Goal: Navigation & Orientation: Find specific page/section

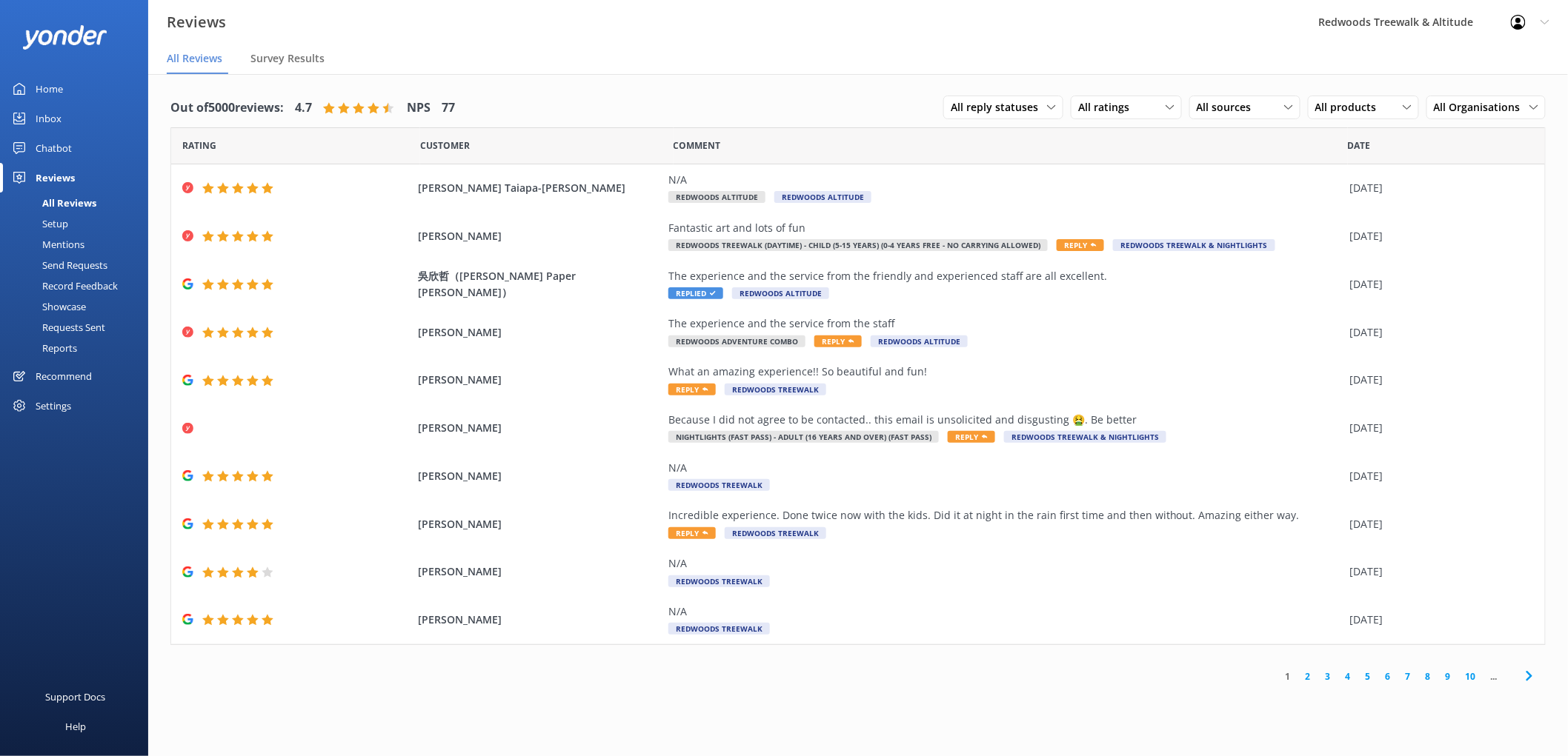
click at [83, 111] on link "Inbox" at bounding box center [74, 118] width 148 height 29
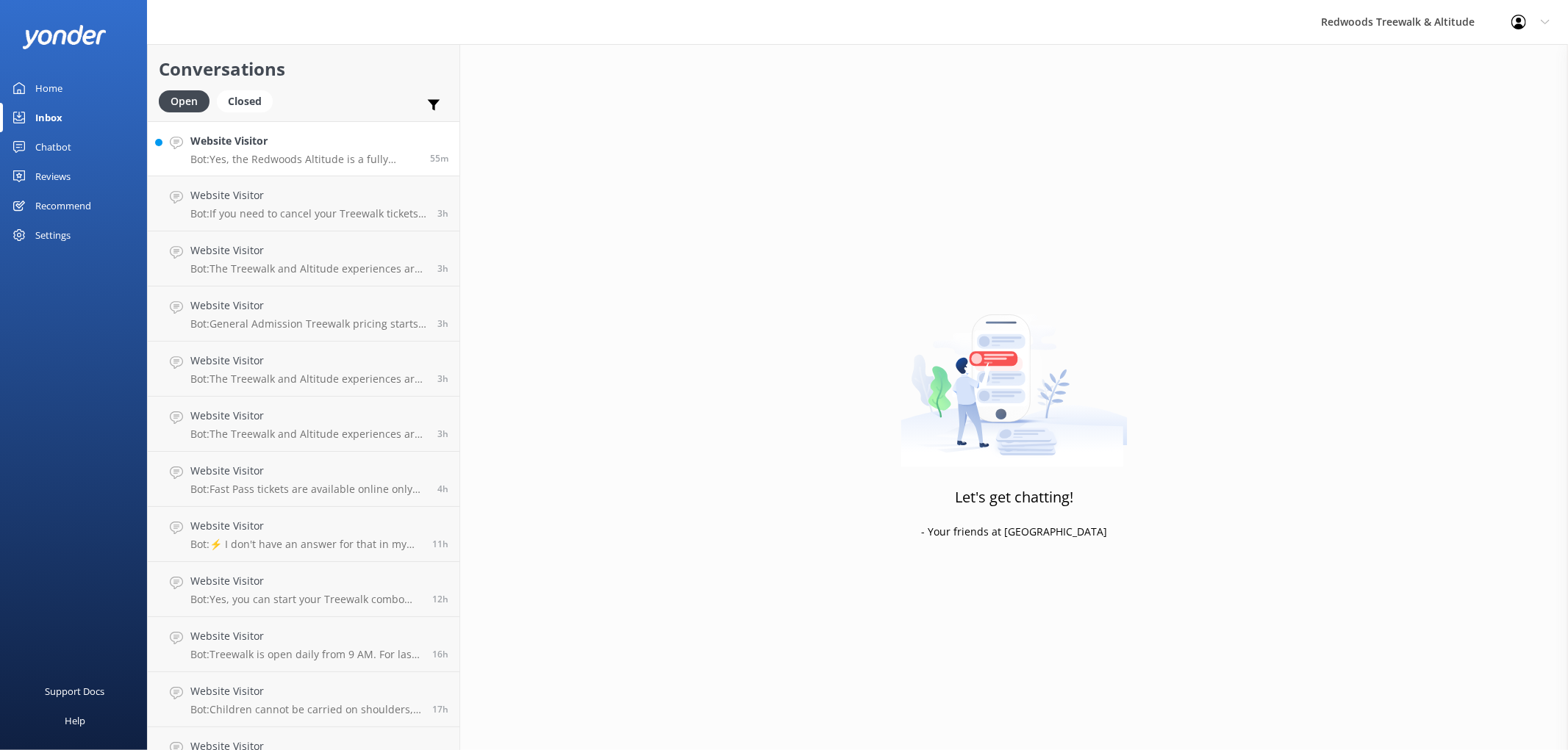
click at [253, 149] on h4 "Website Visitor" at bounding box center [305, 140] width 229 height 16
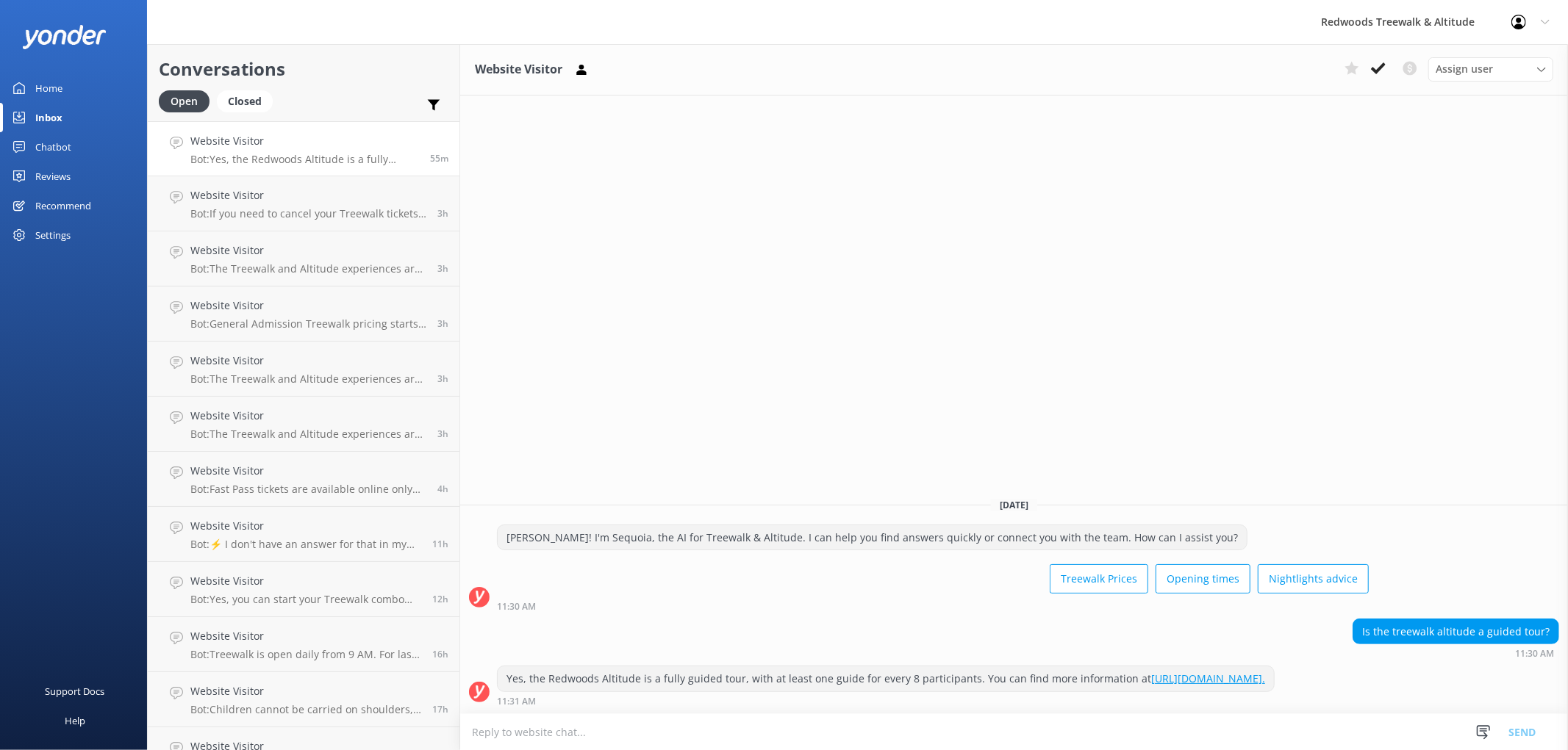
click at [78, 180] on link "Reviews" at bounding box center [73, 176] width 147 height 29
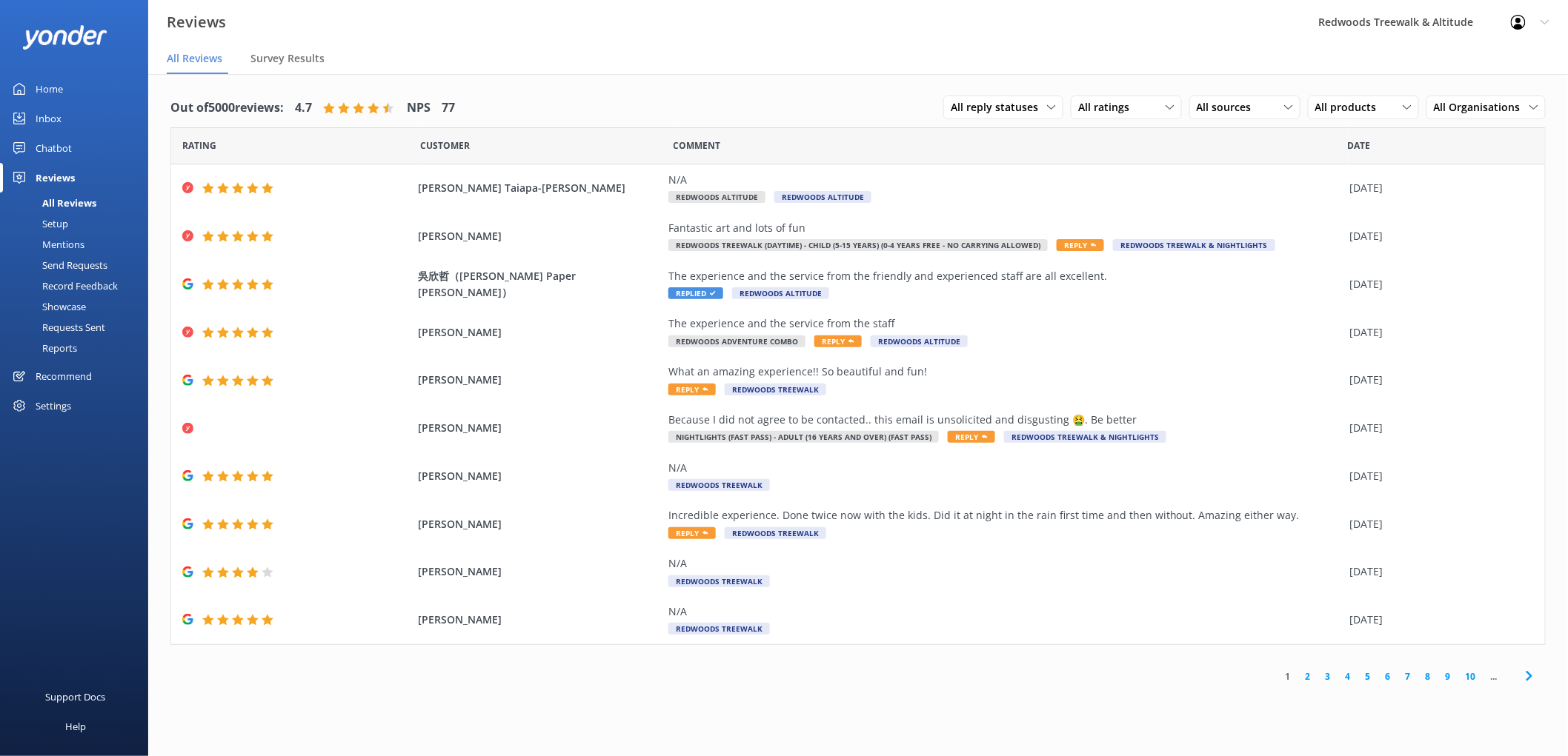
click at [71, 106] on link "Inbox" at bounding box center [74, 118] width 148 height 29
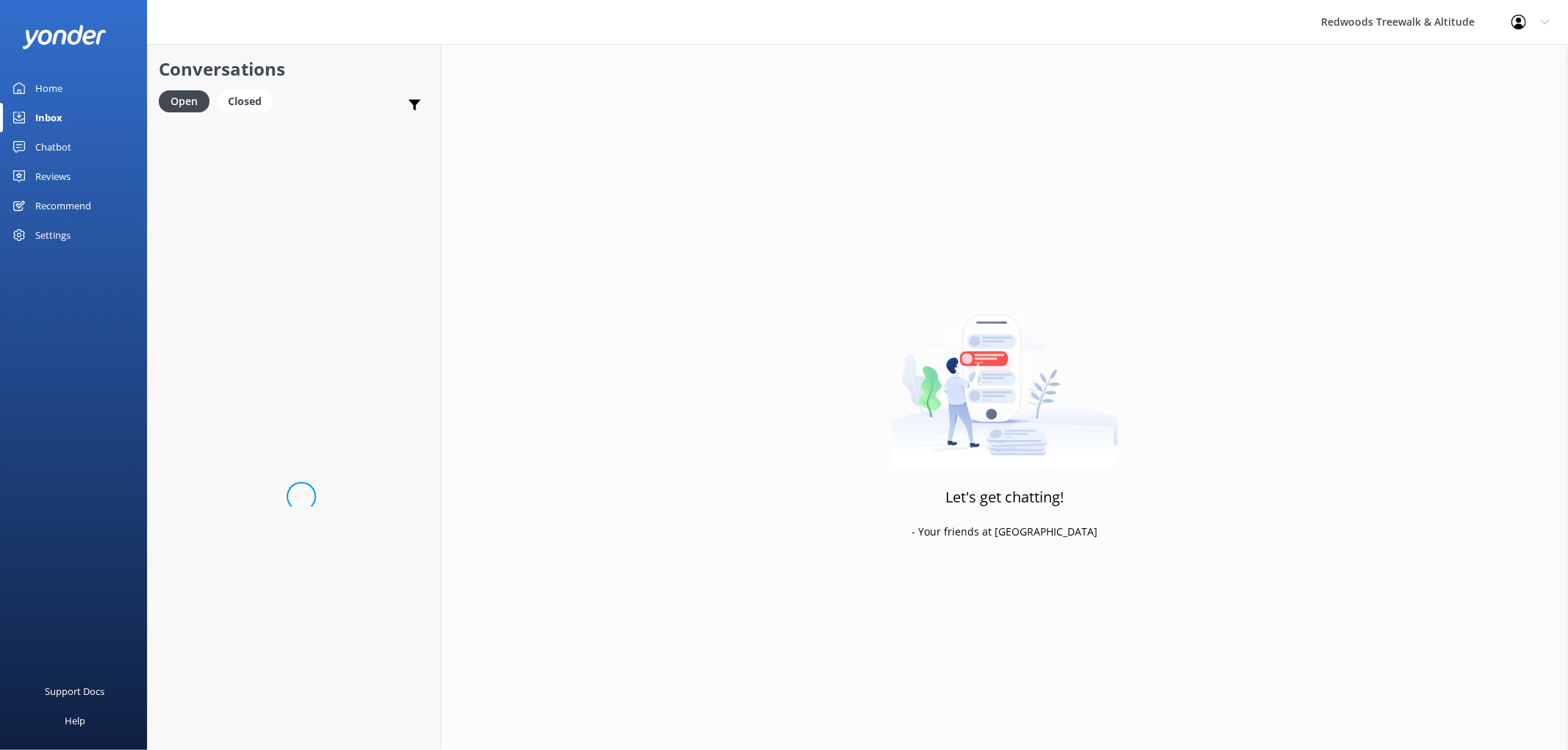
click at [60, 83] on div "Home" at bounding box center [48, 88] width 28 height 29
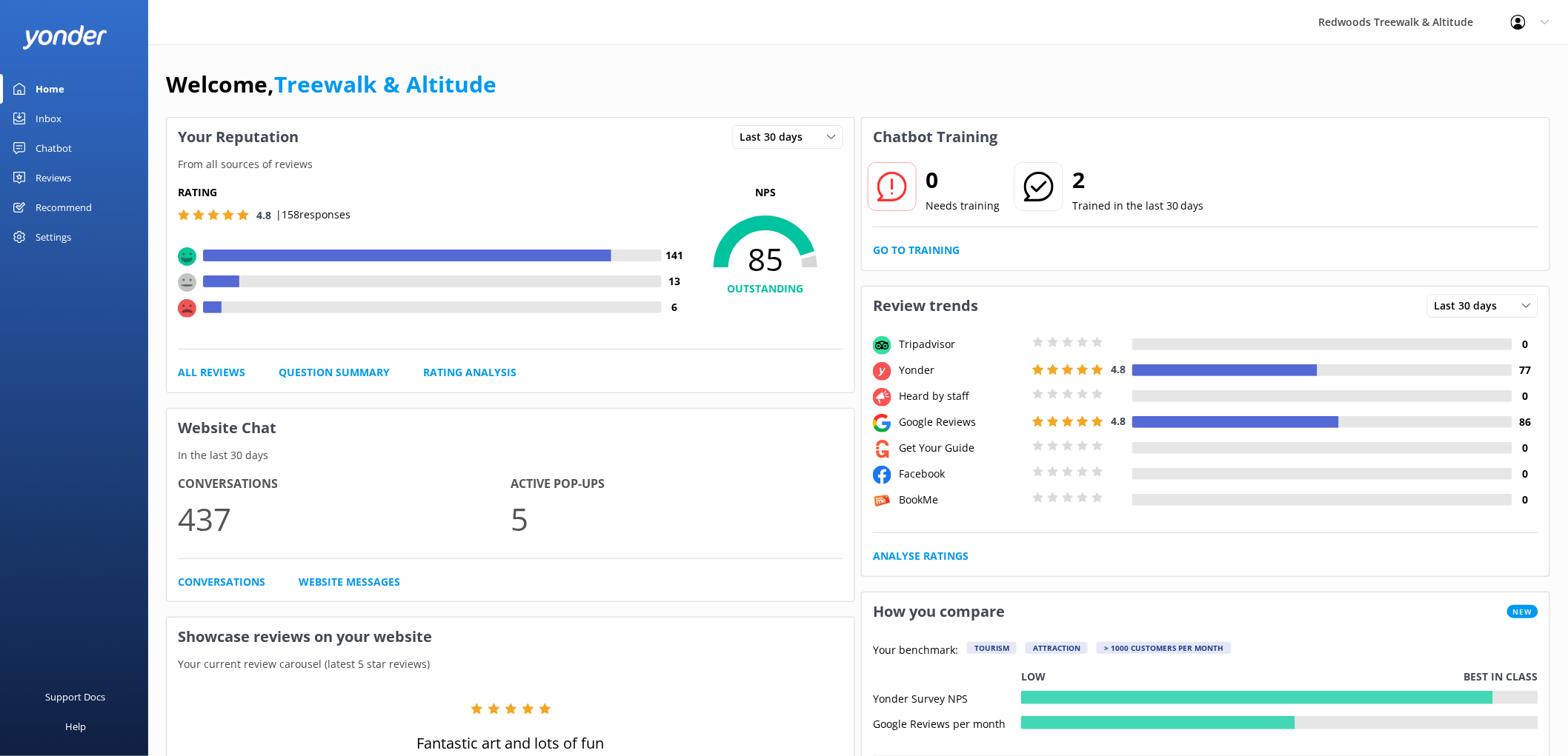
click at [58, 189] on div "Reviews" at bounding box center [53, 177] width 35 height 29
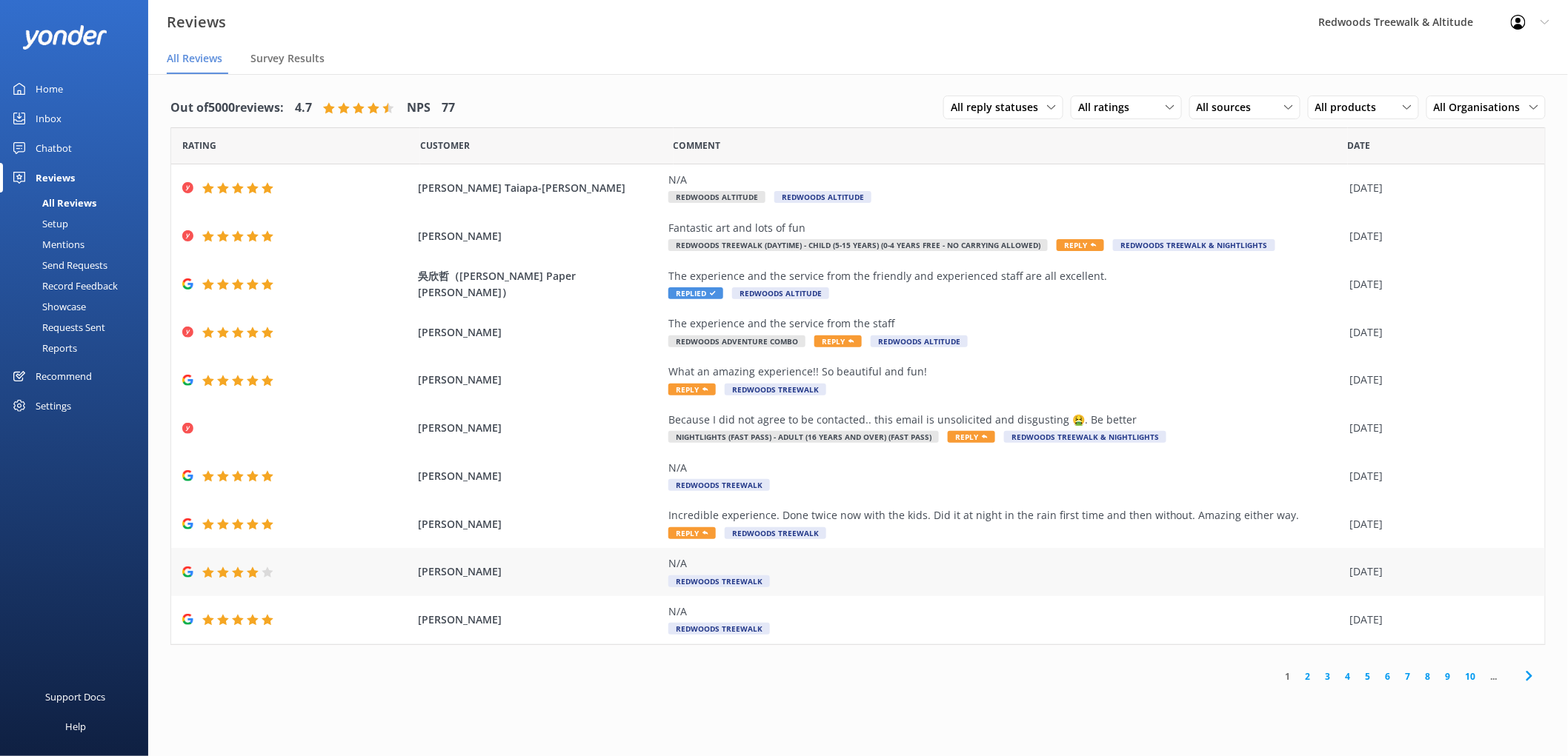
scroll to position [29, 0]
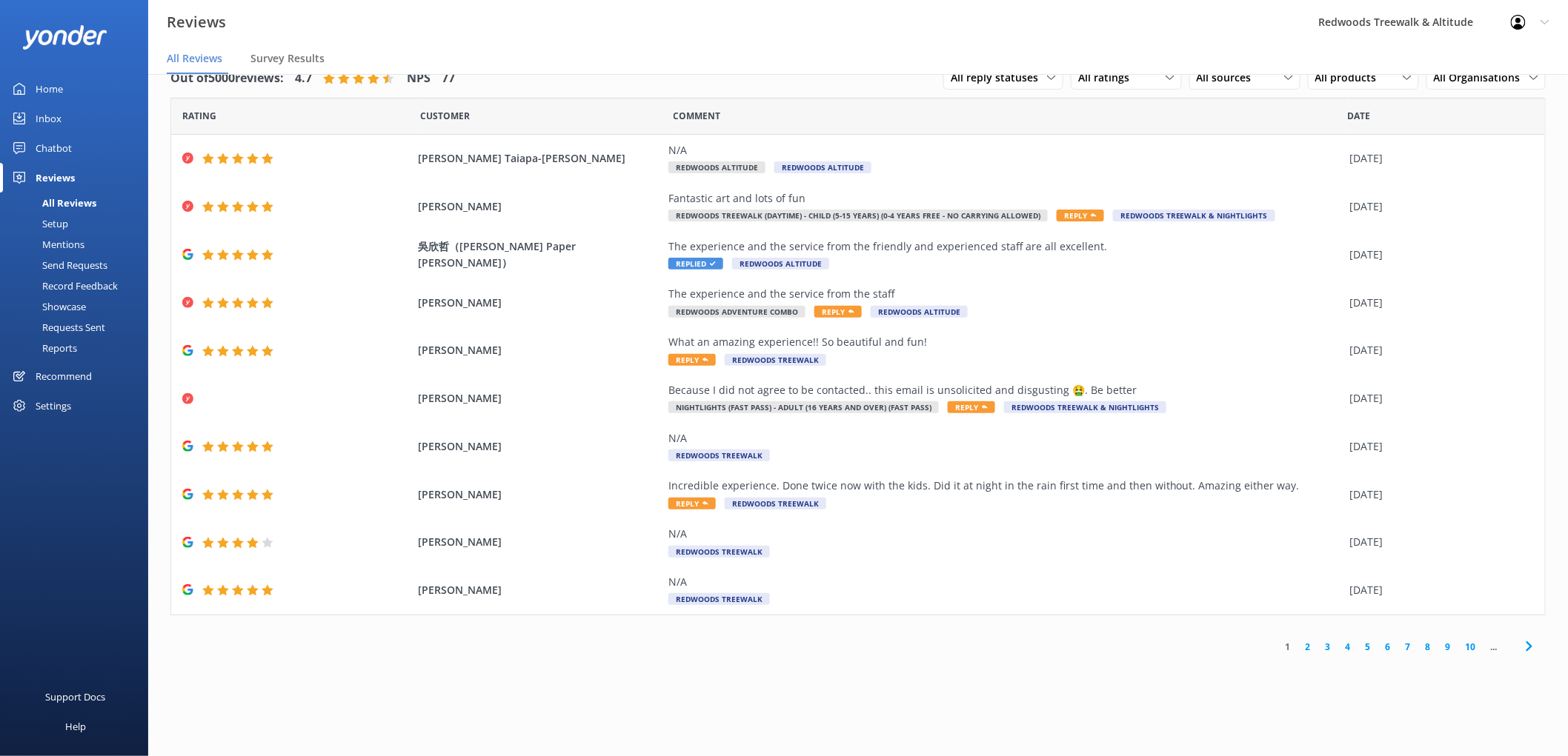
click at [1302, 649] on link "2" at bounding box center [1308, 647] width 20 height 14
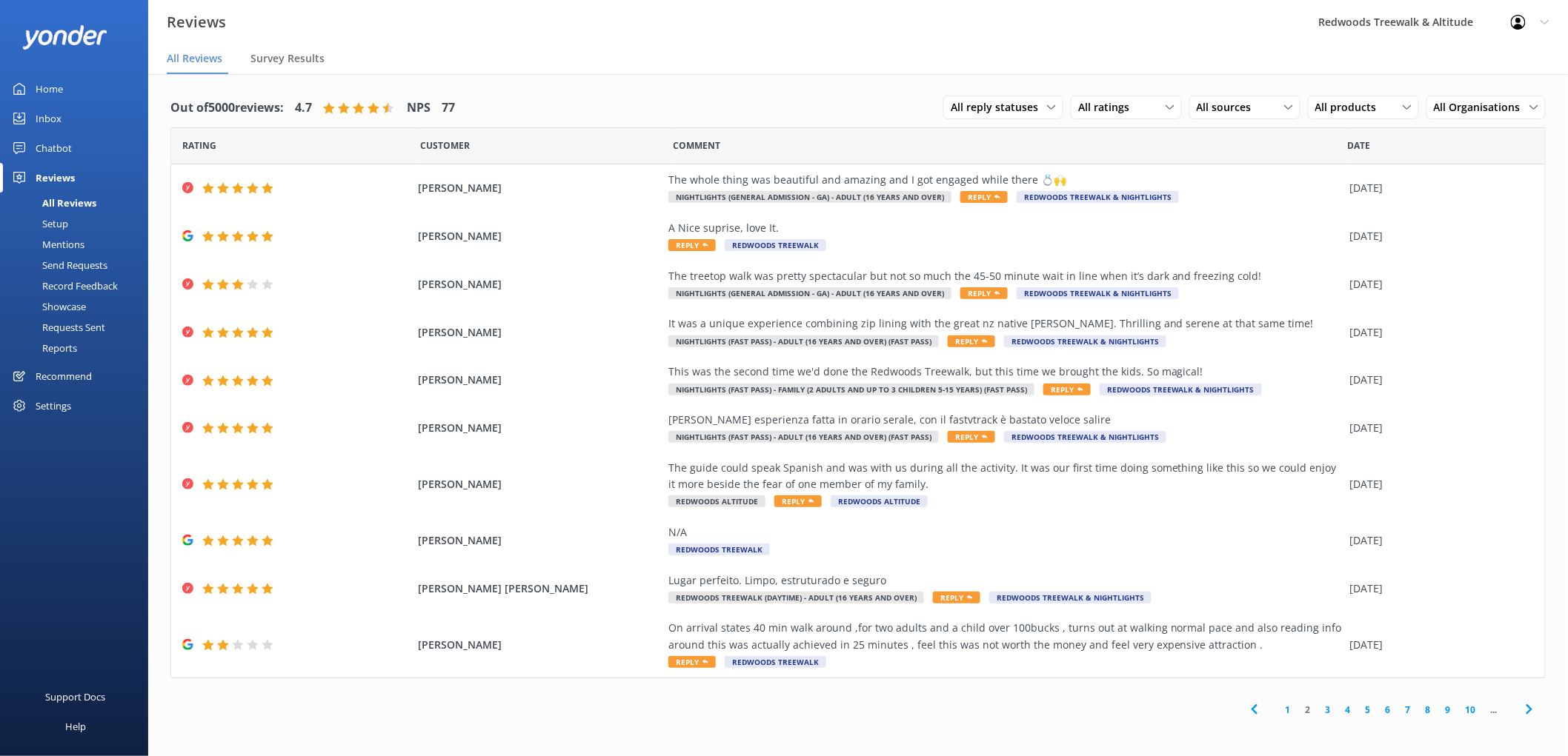
click at [66, 115] on link "Inbox" at bounding box center [74, 118] width 148 height 29
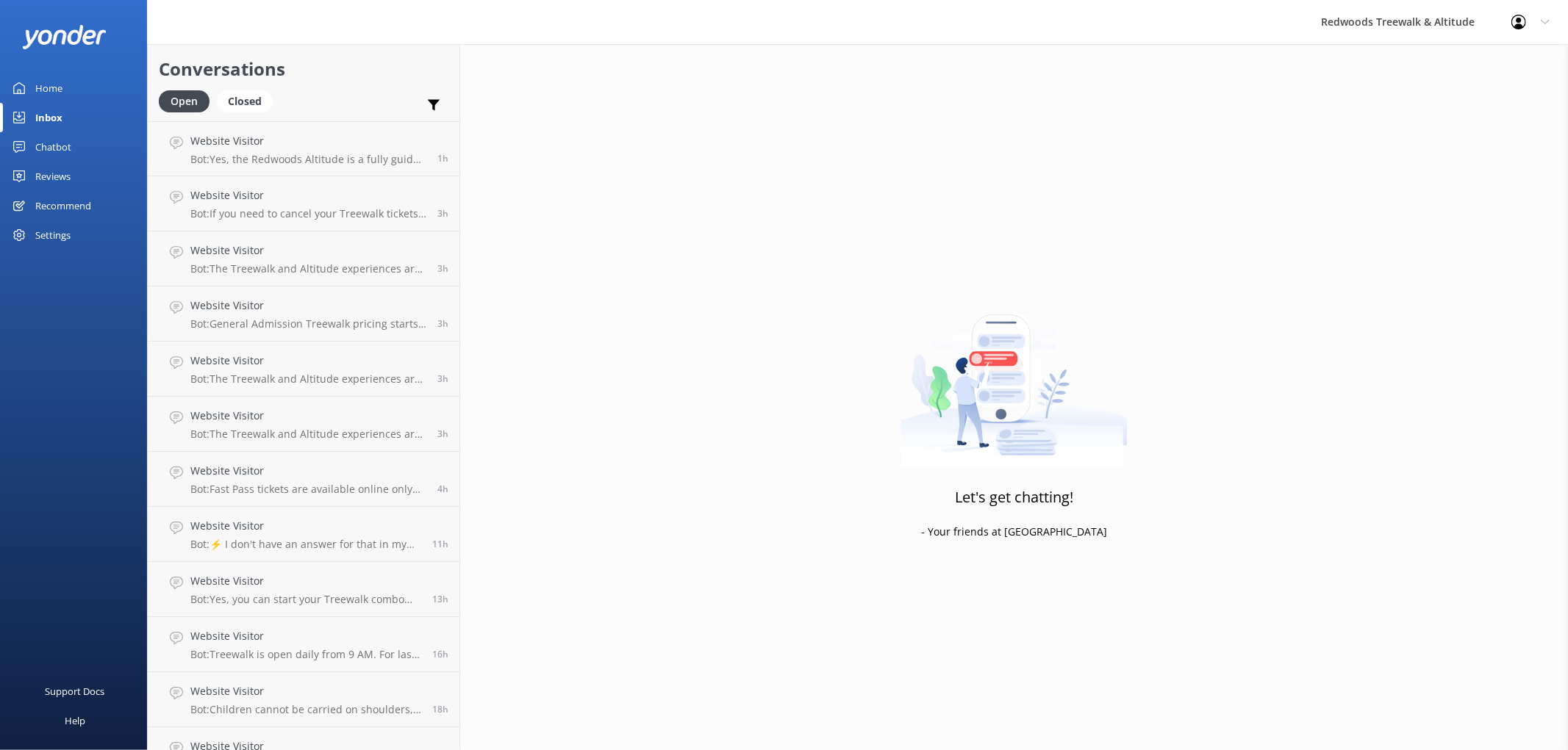
click at [68, 85] on link "Home" at bounding box center [73, 88] width 147 height 29
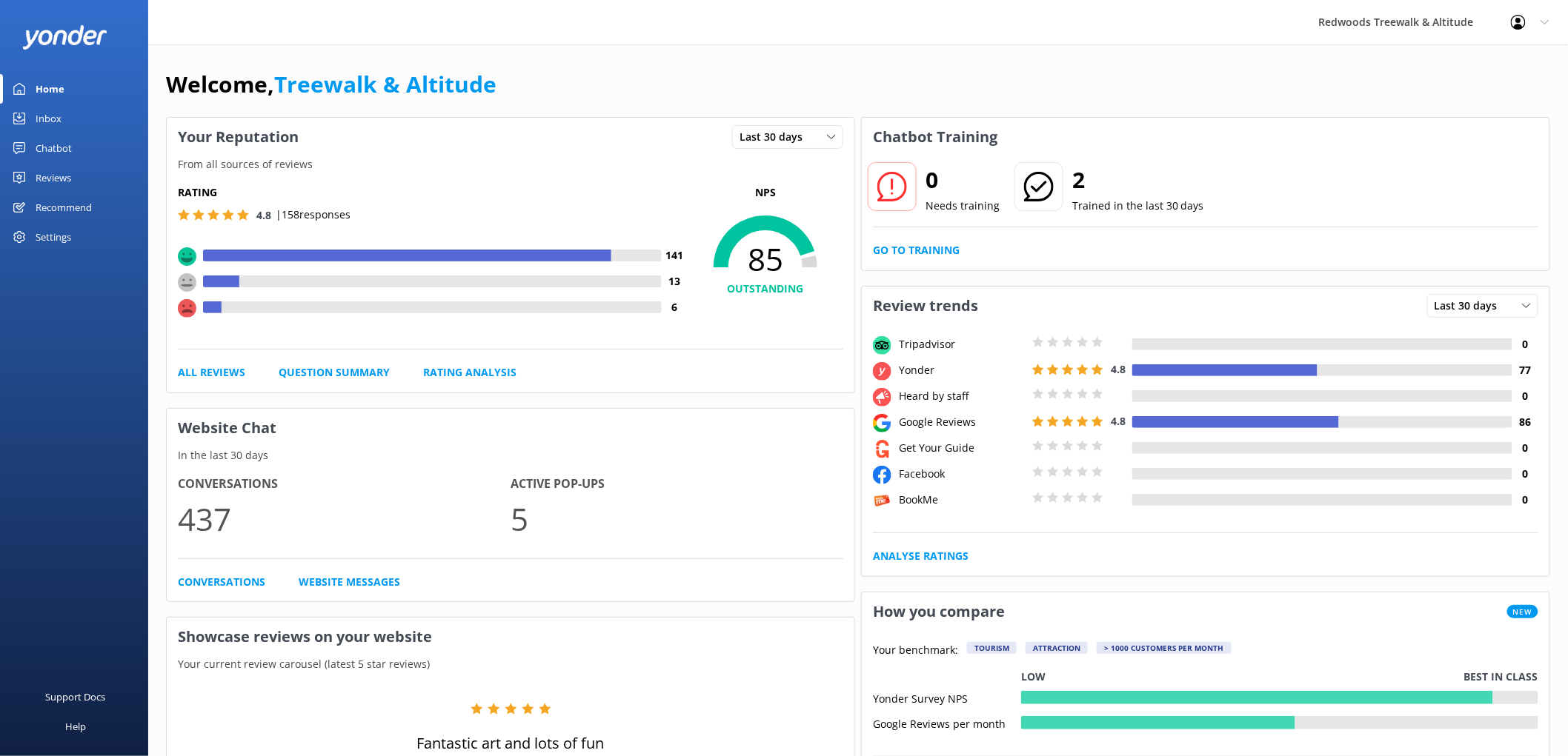
click at [67, 179] on div "Reviews" at bounding box center [53, 177] width 35 height 29
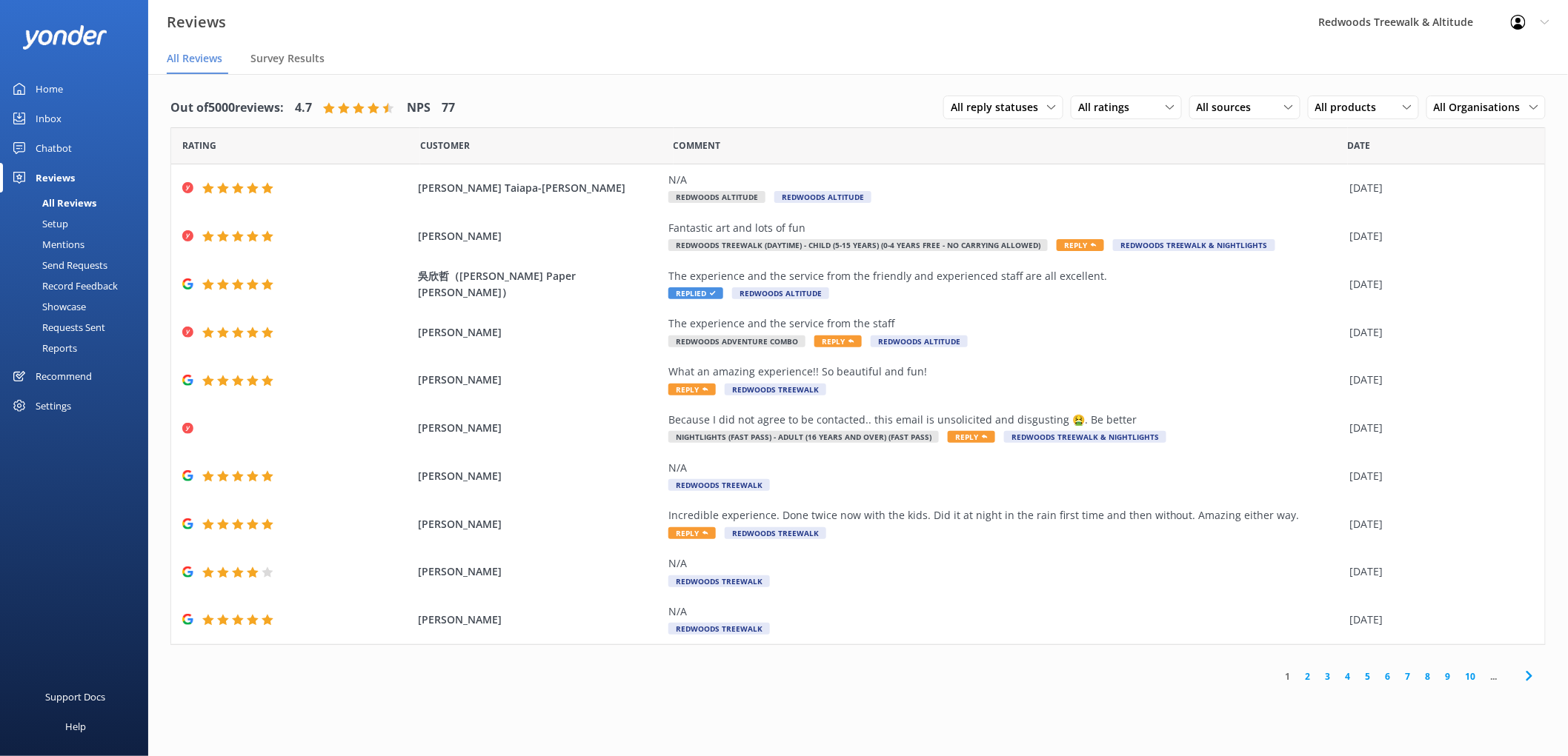
click at [58, 117] on div "Inbox" at bounding box center [48, 118] width 26 height 29
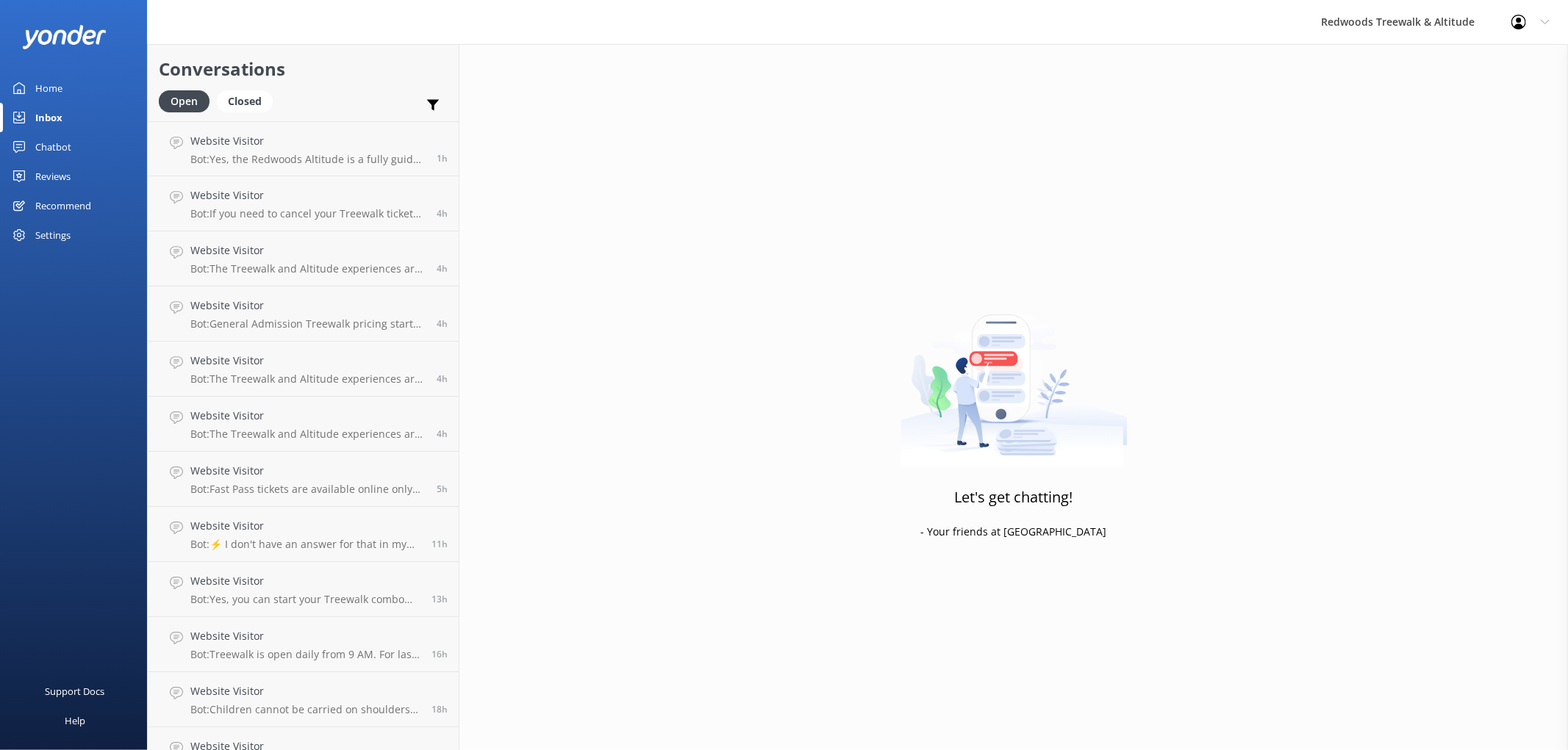
click at [50, 84] on div "Home" at bounding box center [48, 88] width 28 height 29
